Goal: Task Accomplishment & Management: Manage account settings

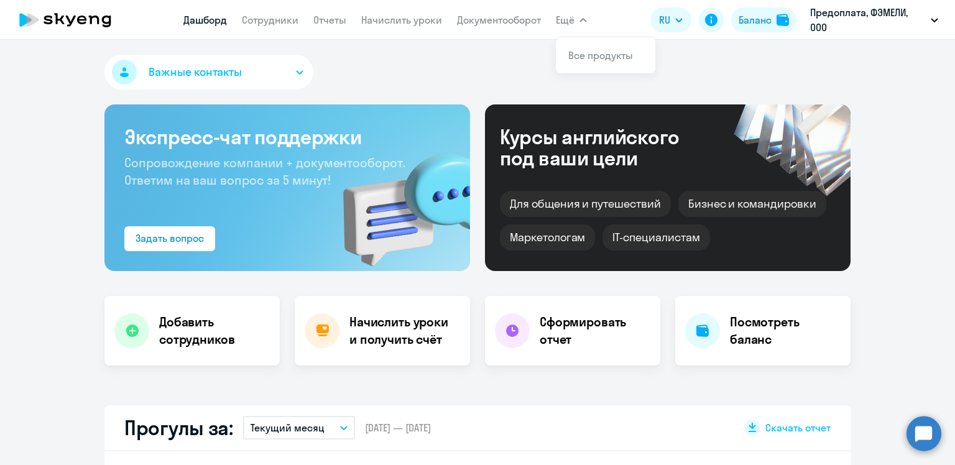
click at [576, 16] on button "Ещё" at bounding box center [571, 19] width 31 height 25
click at [500, 20] on link "Документооборот" at bounding box center [499, 20] width 84 height 12
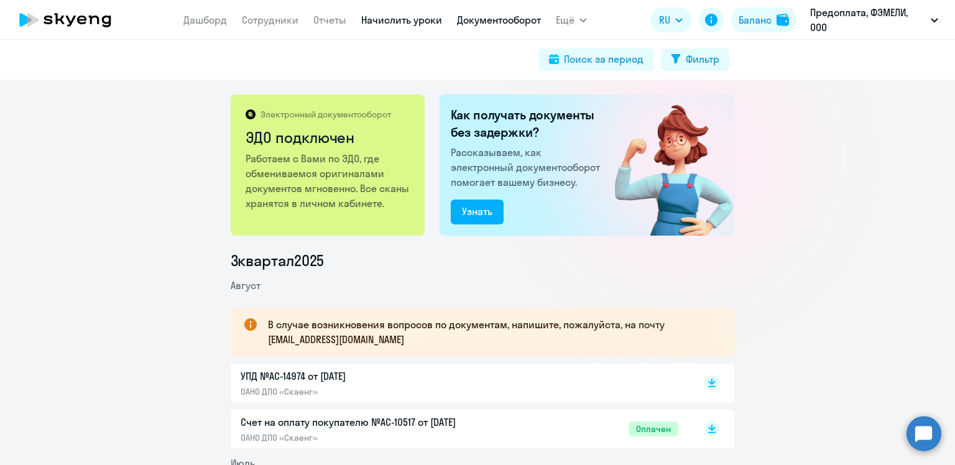
click at [423, 16] on link "Начислить уроки" at bounding box center [401, 20] width 81 height 12
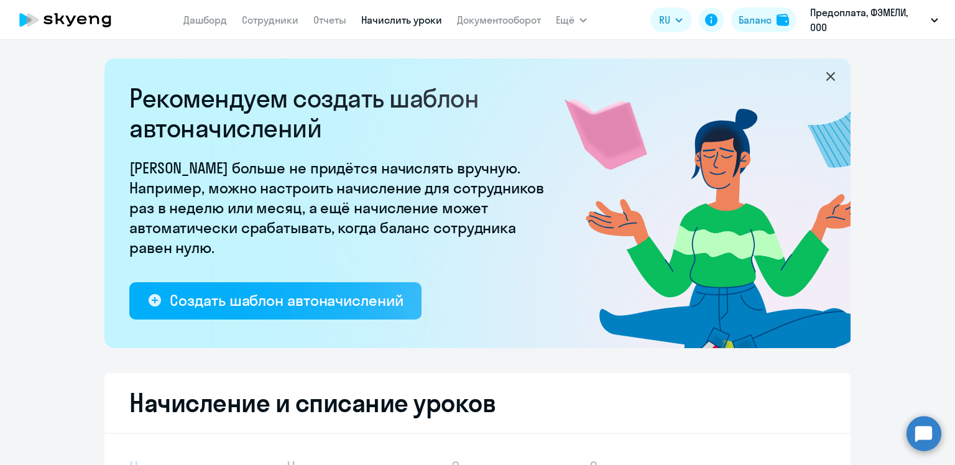
select select "10"
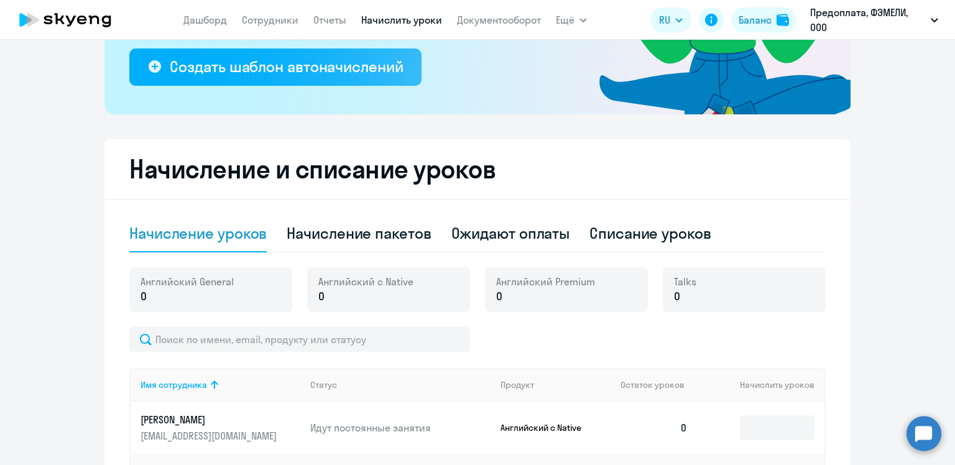
scroll to position [288, 0]
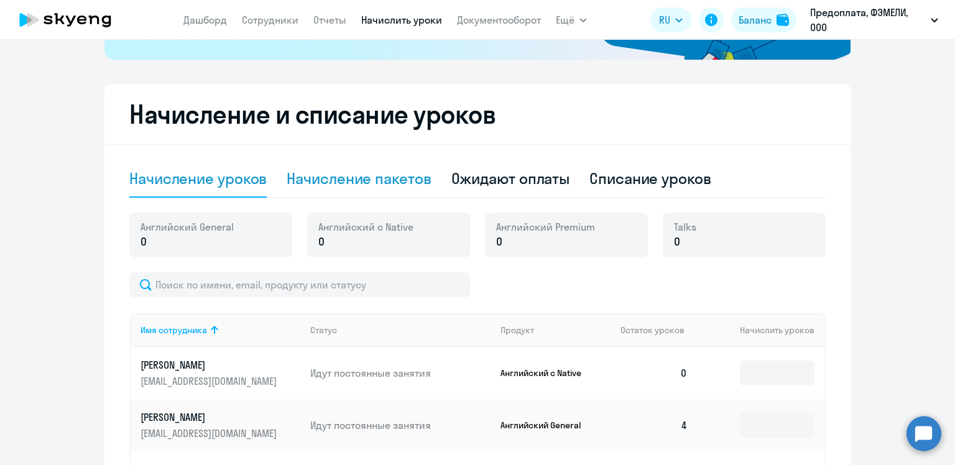
click at [355, 185] on div "Начисление пакетов" at bounding box center [359, 178] width 144 height 20
select select "10"
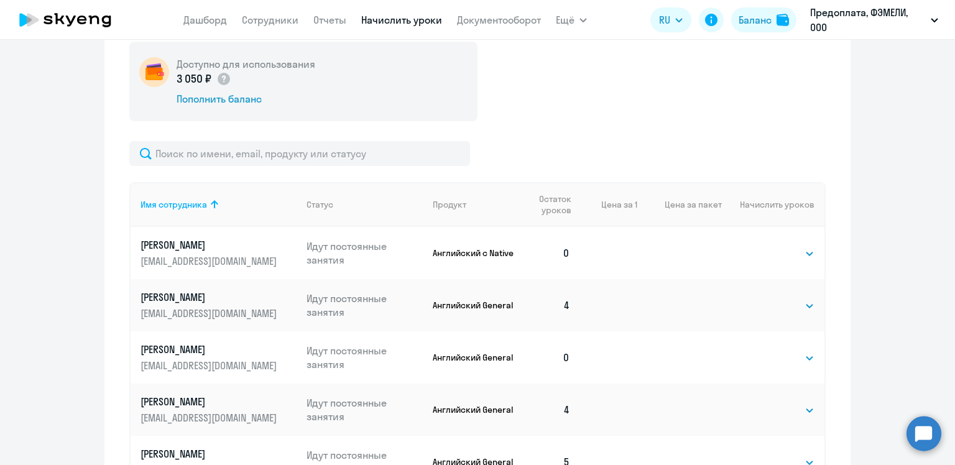
scroll to position [504, 0]
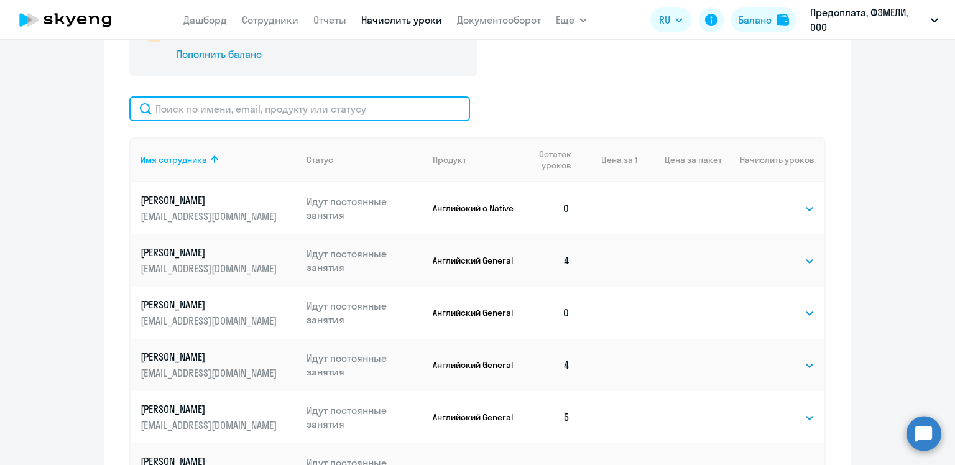
click at [295, 109] on input "text" at bounding box center [299, 108] width 341 height 25
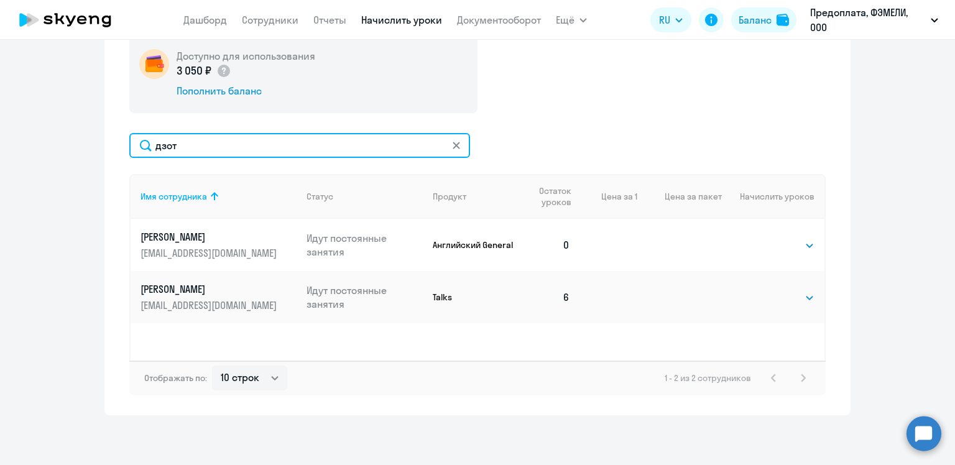
scroll to position [467, 0]
type input "дзотцо"
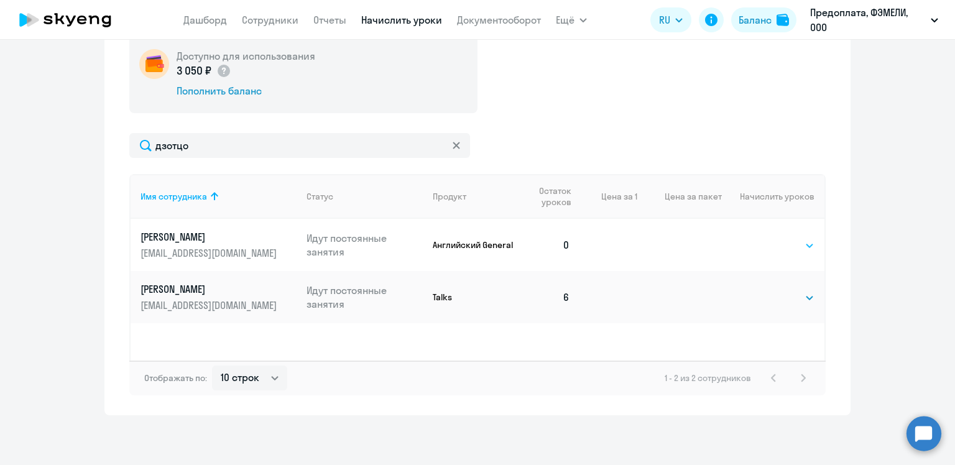
click at [800, 246] on select "Выбрать 4 8 16 32 64 96 128" at bounding box center [788, 245] width 51 height 15
click at [758, 282] on td "Выбрать 1 6 12 20 40 Выбрать" at bounding box center [773, 297] width 103 height 52
drag, startPoint x: 789, startPoint y: 250, endPoint x: 783, endPoint y: 276, distance: 26.7
click at [783, 276] on tbody "[PERSON_NAME] [EMAIL_ADDRESS][DOMAIN_NAME] Идут постоянные занятия Английский G…" at bounding box center [478, 271] width 694 height 104
select select "4"
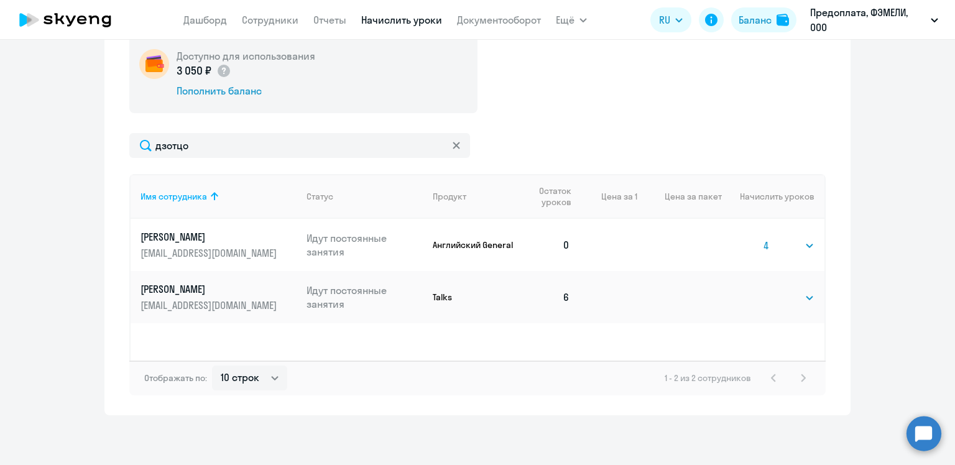
click at [763, 238] on select "Выбрать 4 8 16 32 64 96 128" at bounding box center [788, 245] width 51 height 15
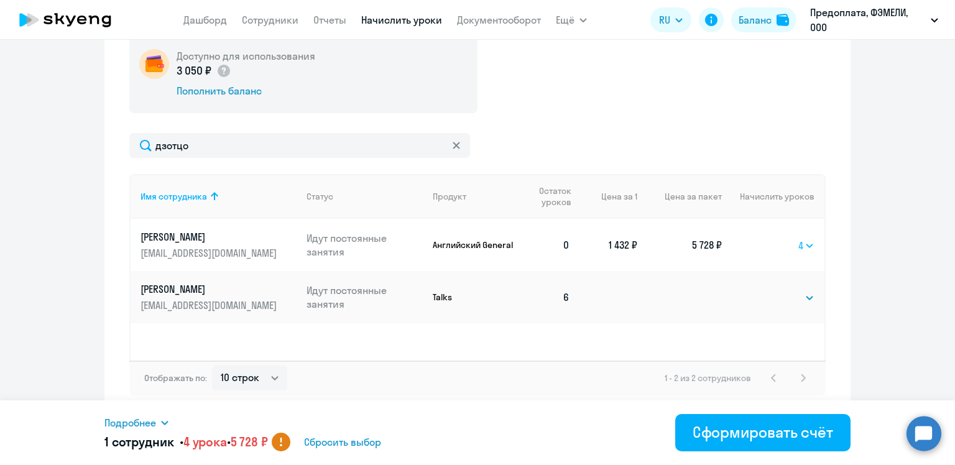
click at [799, 243] on select "Выбрать 4 8 16 32 64 96 128" at bounding box center [806, 245] width 16 height 15
select select
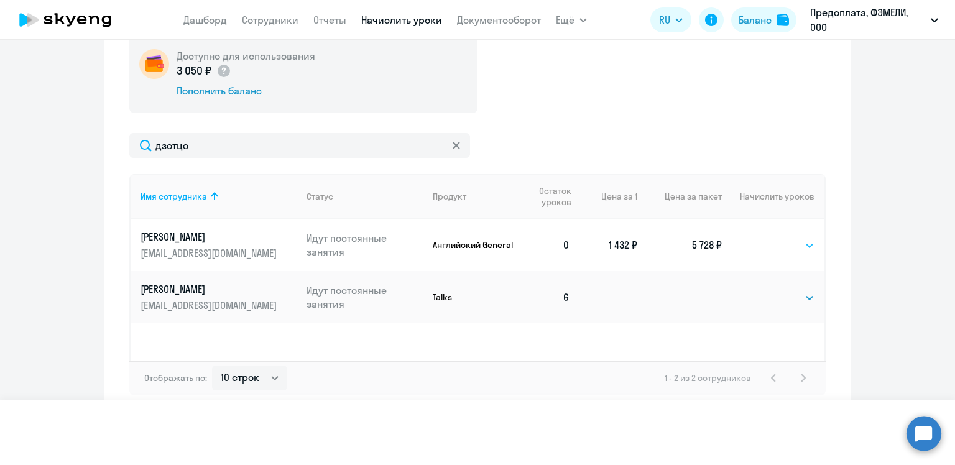
click at [798, 238] on select "Выбрать 4 8 16 32 64 96 128" at bounding box center [806, 245] width 16 height 15
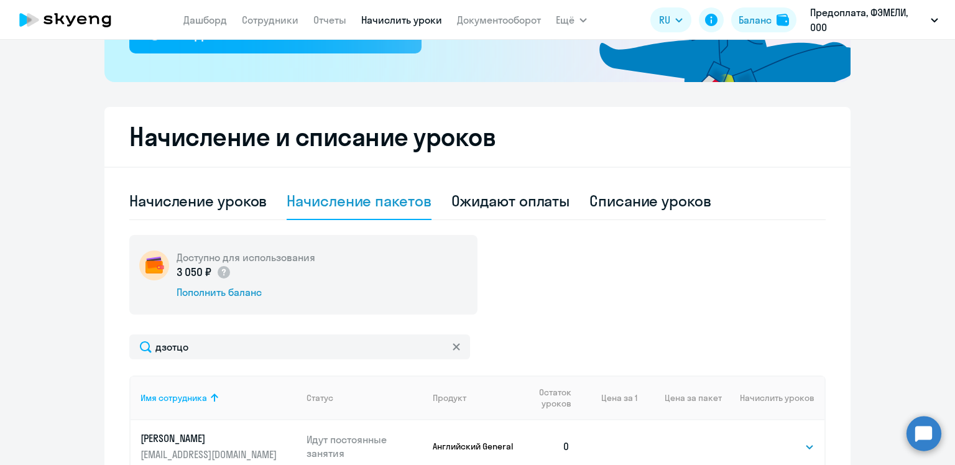
scroll to position [219, 0]
